Goal: Use online tool/utility: Utilize a website feature to perform a specific function

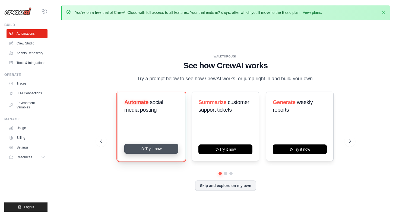
click at [161, 151] on button "Try it now" at bounding box center [151, 149] width 54 height 10
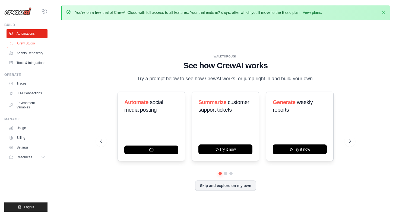
click at [23, 43] on link "Crew Studio" at bounding box center [27, 43] width 41 height 9
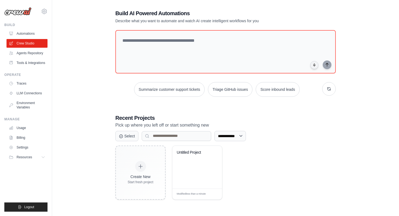
scroll to position [28, 0]
click at [143, 54] on textarea at bounding box center [225, 52] width 222 height 44
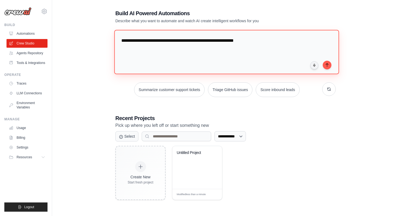
type textarea "**********"
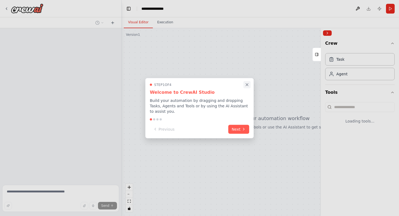
click at [247, 85] on icon "Close walkthrough" at bounding box center [246, 84] width 5 height 5
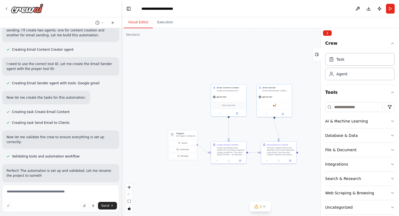
scroll to position [184, 0]
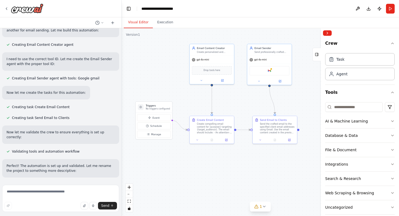
drag, startPoint x: 187, startPoint y: 99, endPoint x: 164, endPoint y: 62, distance: 43.3
click at [164, 62] on div ".deletable-edge-delete-btn { width: 20px; height: 20px; border: 0px solid #ffff…" at bounding box center [260, 122] width 277 height 188
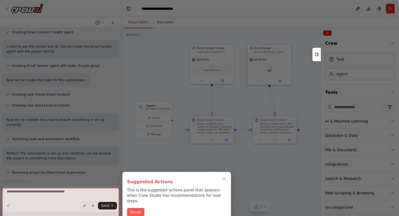
scroll to position [197, 0]
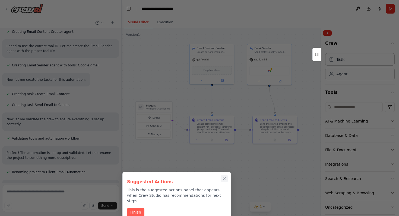
click at [226, 179] on icon "Close walkthrough" at bounding box center [224, 178] width 5 height 5
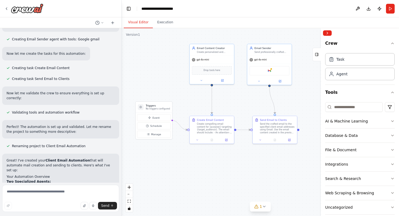
scroll to position [223, 0]
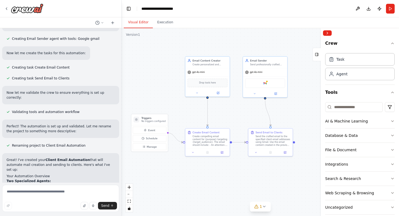
drag, startPoint x: 161, startPoint y: 80, endPoint x: 157, endPoint y: 92, distance: 13.0
click at [157, 92] on div ".deletable-edge-delete-btn { width: 20px; height: 20px; border: 0px solid #ffff…" at bounding box center [260, 122] width 277 height 188
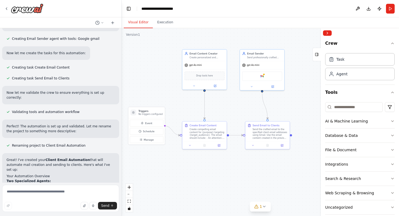
drag, startPoint x: 157, startPoint y: 92, endPoint x: 153, endPoint y: 92, distance: 4.1
click at [153, 92] on div ".deletable-edge-delete-btn { width: 20px; height: 20px; border: 0px solid #ffff…" at bounding box center [260, 122] width 277 height 188
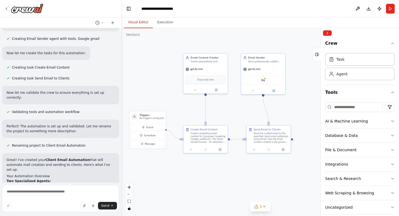
drag, startPoint x: 151, startPoint y: 92, endPoint x: 153, endPoint y: 89, distance: 3.9
click at [153, 89] on div ".deletable-edge-delete-btn { width: 20px; height: 20px; border: 0px solid #ffff…" at bounding box center [260, 122] width 277 height 188
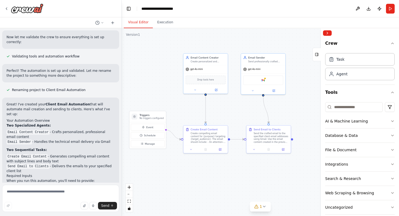
scroll to position [325, 0]
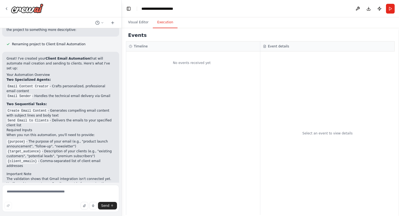
click at [168, 20] on button "Execution" at bounding box center [165, 22] width 25 height 11
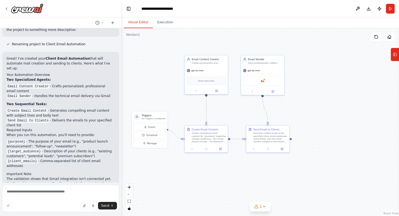
click at [138, 20] on button "Visual Editor" at bounding box center [138, 22] width 29 height 11
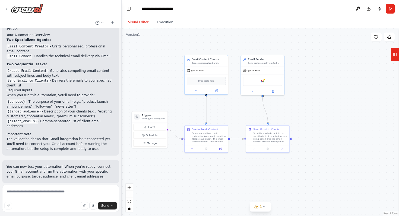
scroll to position [359, 0]
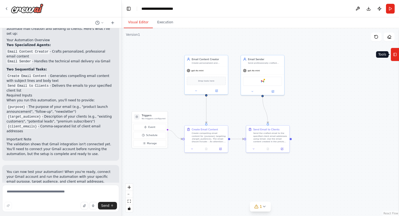
click at [394, 52] on icon at bounding box center [395, 54] width 4 height 9
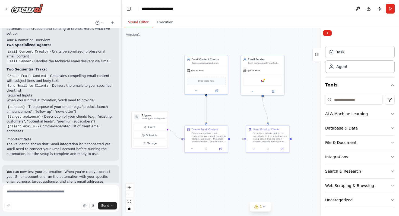
scroll to position [0, 0]
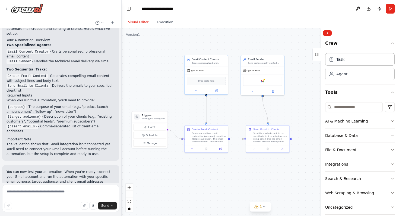
click at [389, 44] on button "Crew" at bounding box center [359, 44] width 69 height 13
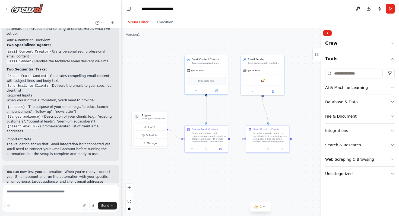
click at [391, 43] on icon "button" at bounding box center [392, 43] width 2 height 1
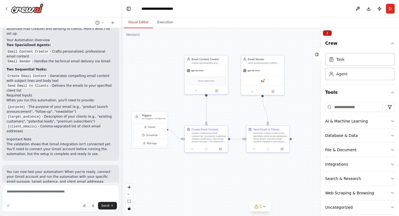
click at [325, 34] on button "Collapse right sidebar" at bounding box center [327, 32] width 9 height 5
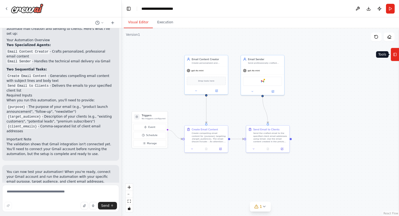
click at [392, 57] on button "Tools" at bounding box center [394, 55] width 8 height 14
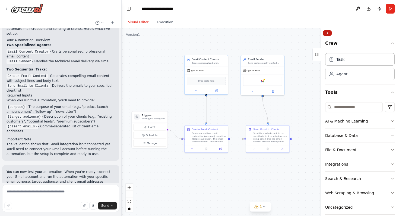
click at [326, 32] on button "Collapse right sidebar" at bounding box center [327, 32] width 9 height 5
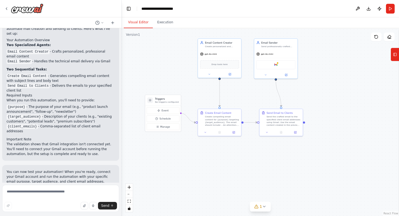
drag, startPoint x: 302, startPoint y: 80, endPoint x: 315, endPoint y: 63, distance: 21.2
click at [315, 63] on div ".deletable-edge-delete-btn { width: 20px; height: 20px; border: 0px solid #ffff…" at bounding box center [260, 122] width 277 height 188
click at [395, 55] on icon at bounding box center [395, 54] width 4 height 9
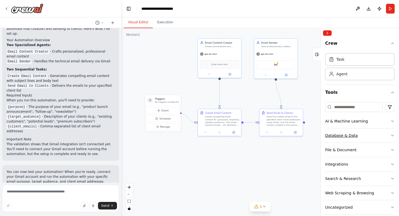
scroll to position [7, 0]
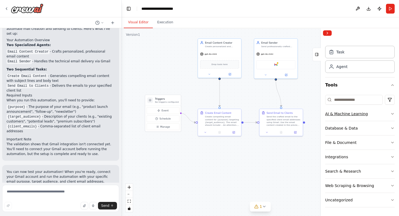
click at [391, 112] on icon "button" at bounding box center [392, 114] width 4 height 4
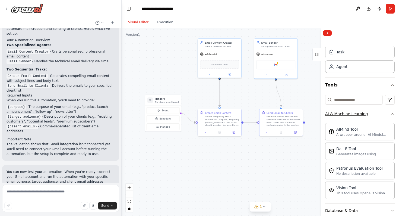
click at [391, 112] on icon "button" at bounding box center [392, 114] width 4 height 4
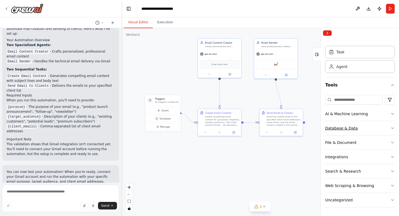
click at [391, 127] on icon "button" at bounding box center [392, 128] width 4 height 4
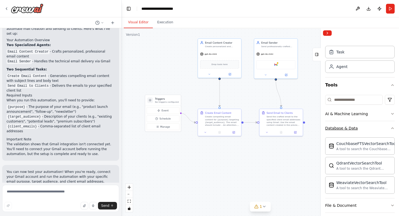
click at [392, 127] on icon "button" at bounding box center [392, 128] width 4 height 4
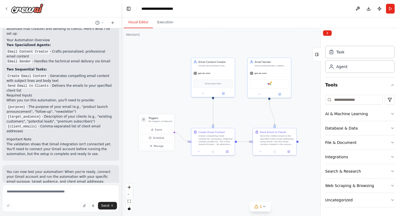
drag, startPoint x: 303, startPoint y: 89, endPoint x: 297, endPoint y: 108, distance: 20.3
click at [297, 108] on div ".deletable-edge-delete-btn { width: 20px; height: 20px; border: 0px solid #ffff…" at bounding box center [260, 122] width 277 height 188
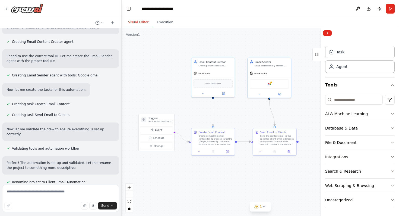
scroll to position [394, 0]
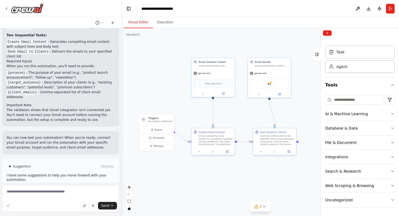
click at [223, 12] on header "**********" at bounding box center [260, 8] width 277 height 17
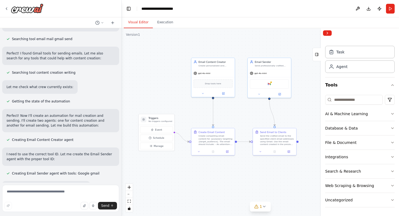
scroll to position [0, 0]
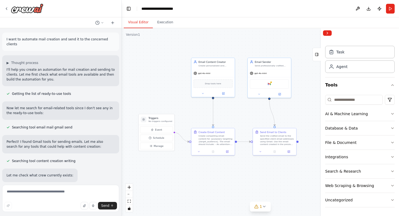
drag, startPoint x: 165, startPoint y: 79, endPoint x: 168, endPoint y: 85, distance: 6.8
click at [168, 84] on div ".deletable-edge-delete-btn { width: 20px; height: 20px; border: 0px solid #ffff…" at bounding box center [260, 122] width 277 height 188
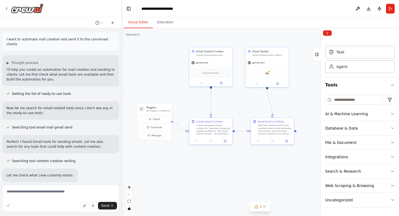
drag, startPoint x: 300, startPoint y: 85, endPoint x: 295, endPoint y: 69, distance: 16.6
click at [295, 69] on div ".deletable-edge-delete-btn { width: 20px; height: 20px; border: 0px solid #ffff…" at bounding box center [260, 122] width 277 height 188
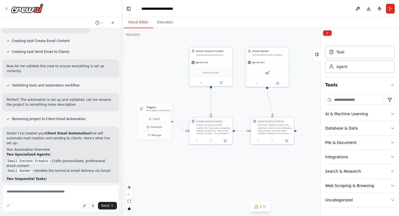
scroll to position [394, 0]
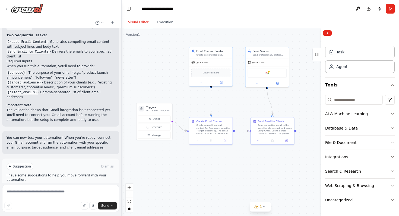
click at [49, 185] on button "Run Automation" at bounding box center [61, 189] width 108 height 9
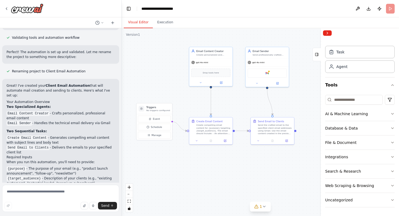
scroll to position [350, 0]
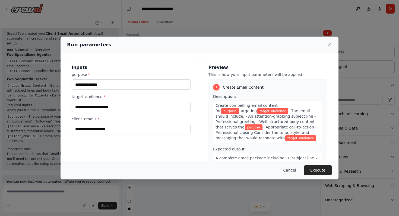
click at [290, 169] on button "Cancel" at bounding box center [289, 170] width 21 height 10
